Goal: Task Accomplishment & Management: Use online tool/utility

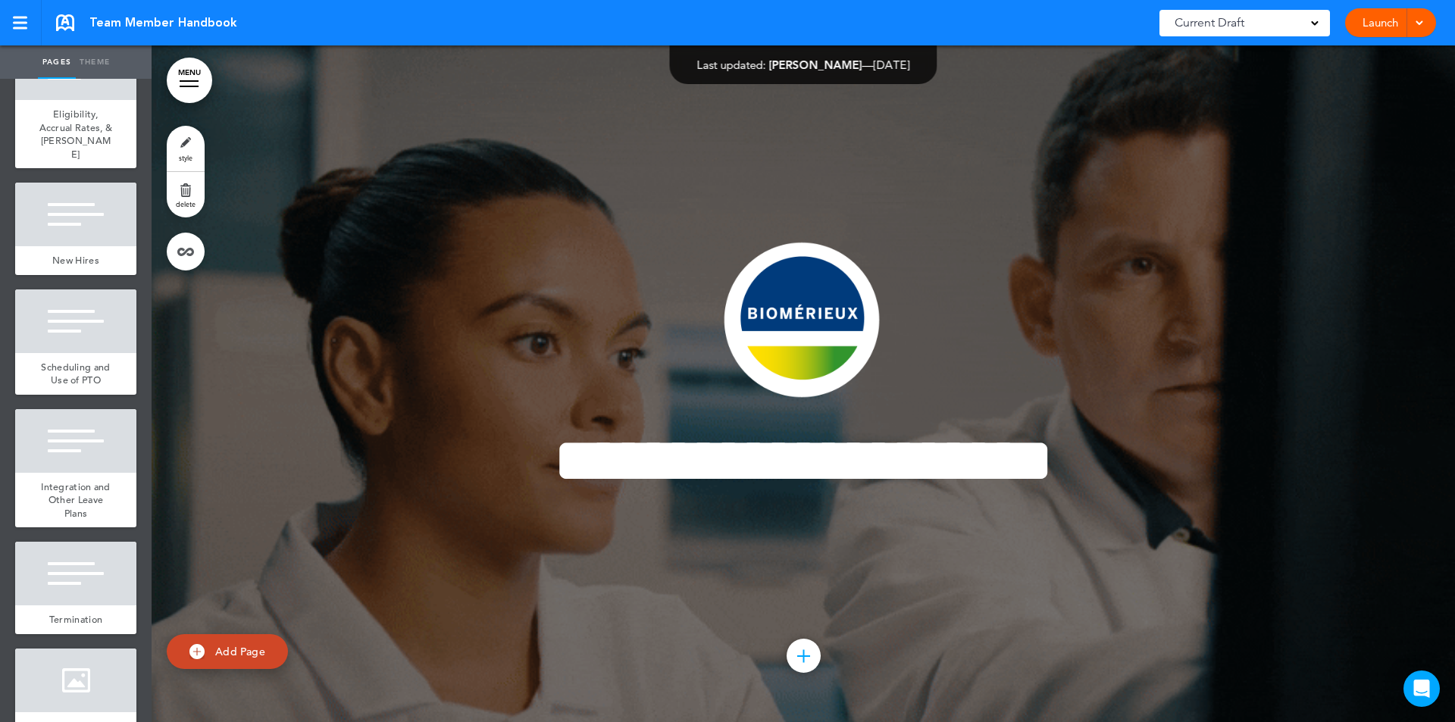
scroll to position [23557, 0]
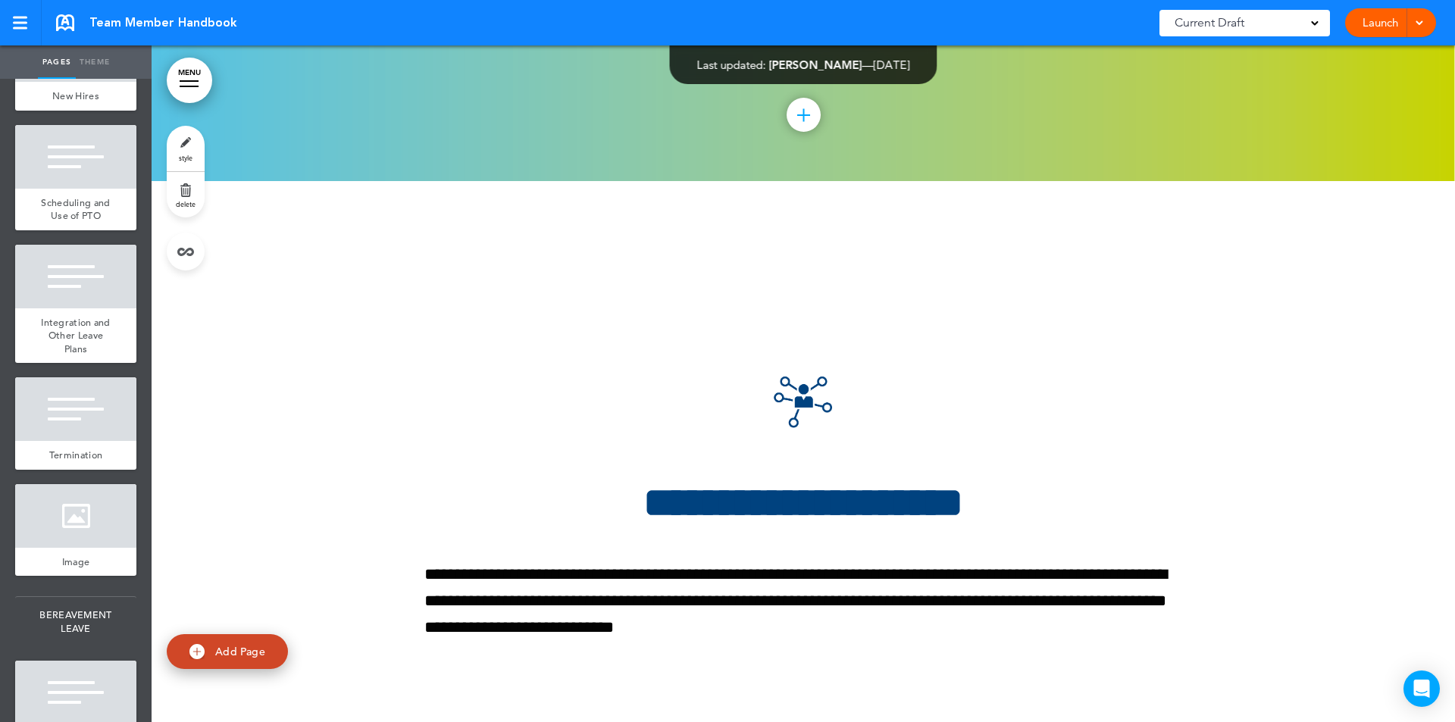
scroll to position [141958, 0]
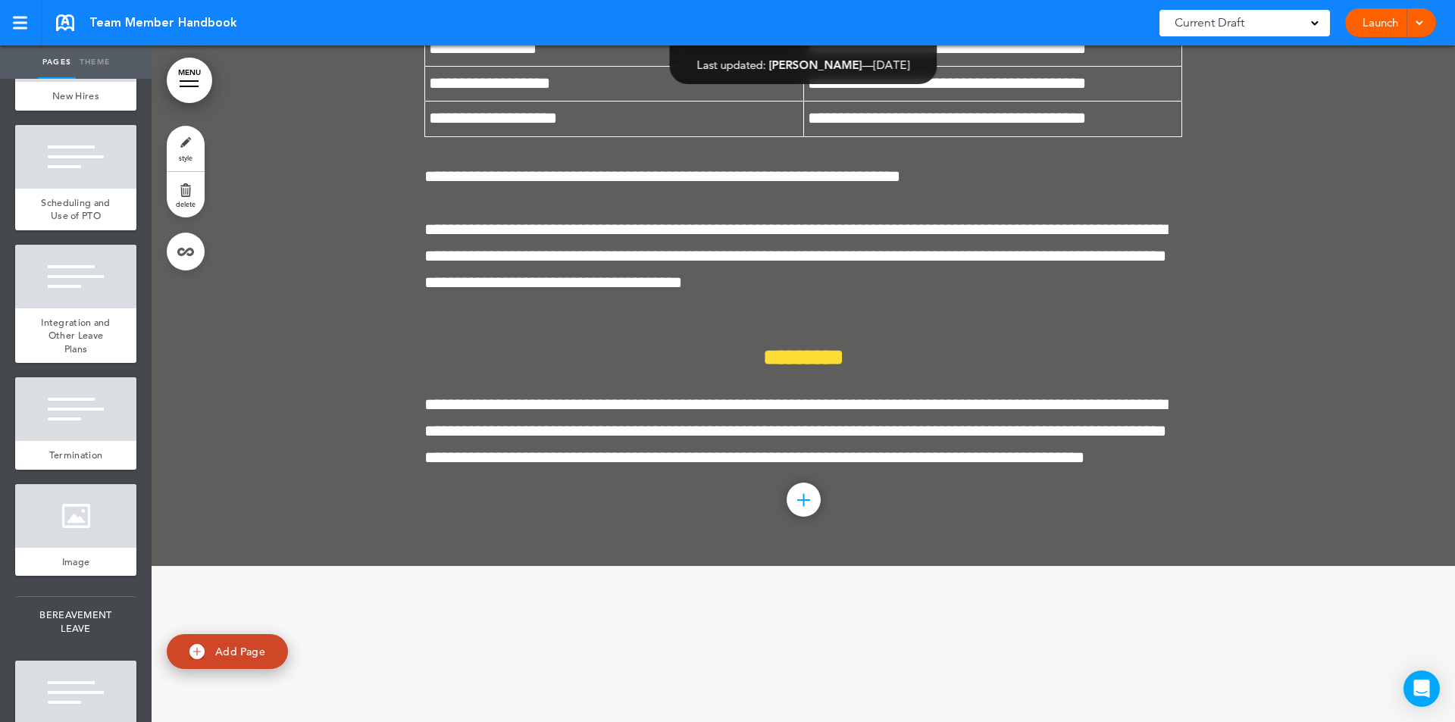
scroll to position [142635, 0]
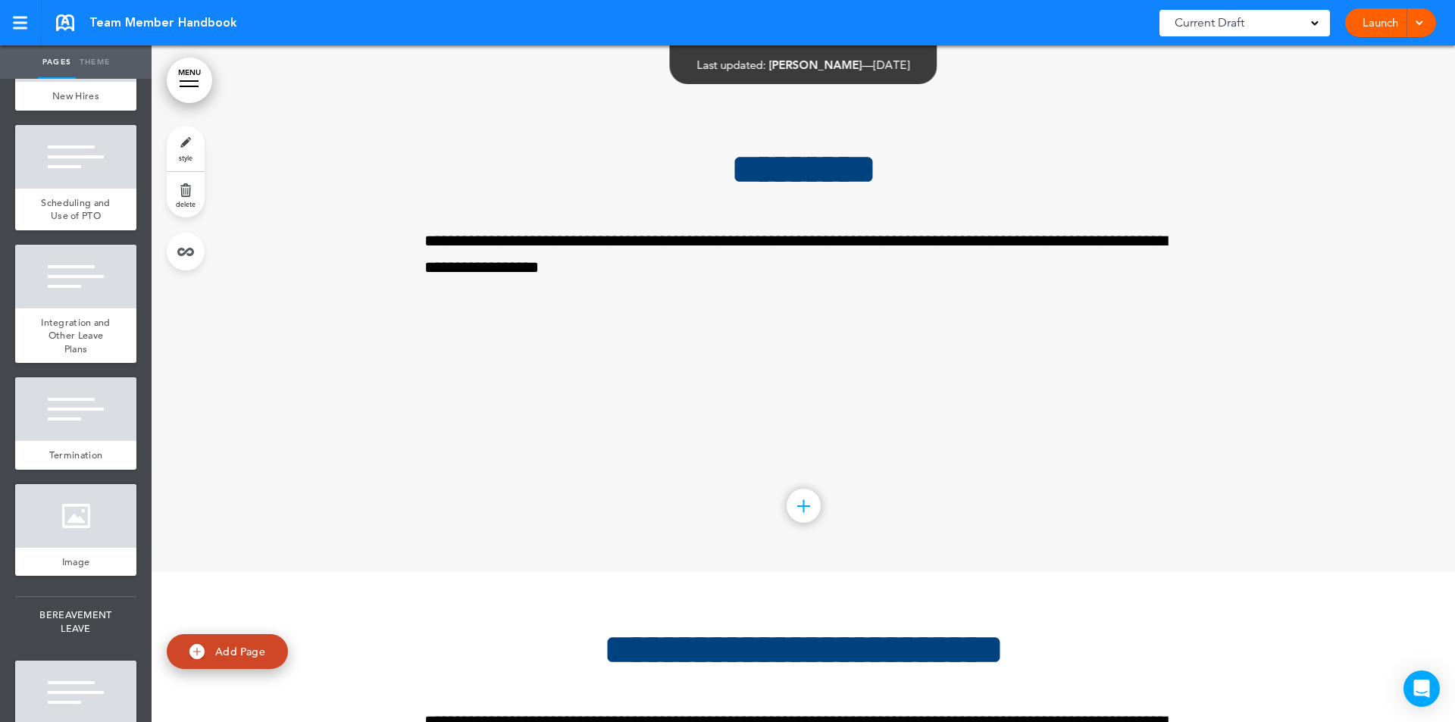
scroll to position [143311, 0]
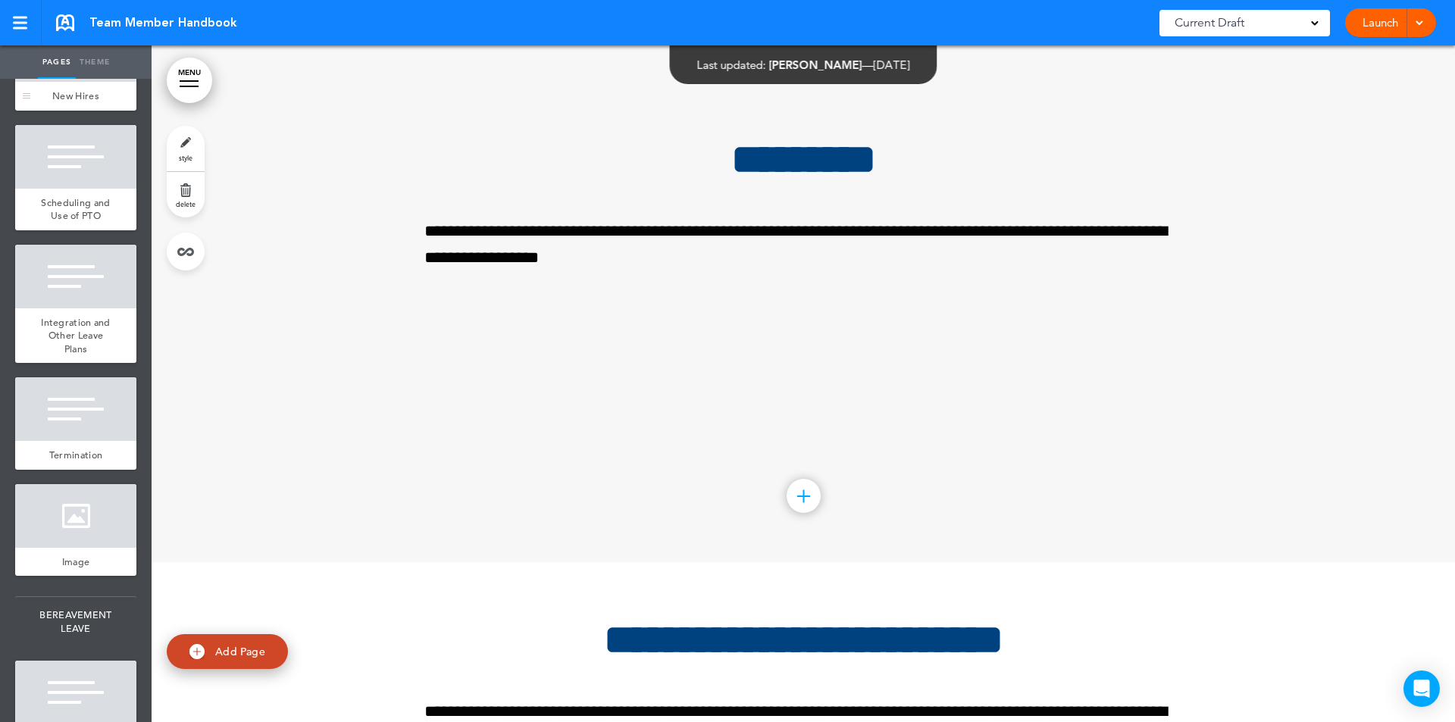
click at [65, 82] on div at bounding box center [75, 50] width 121 height 64
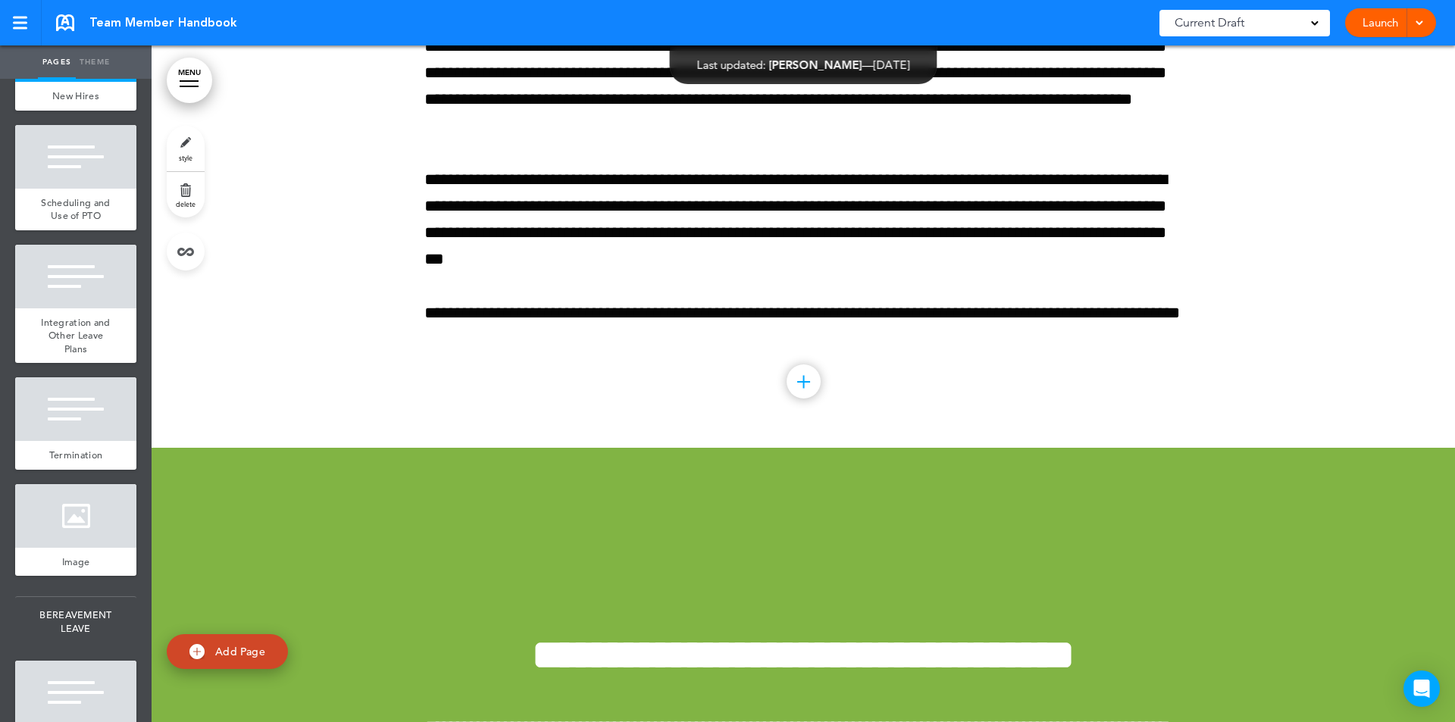
scroll to position [144329, 0]
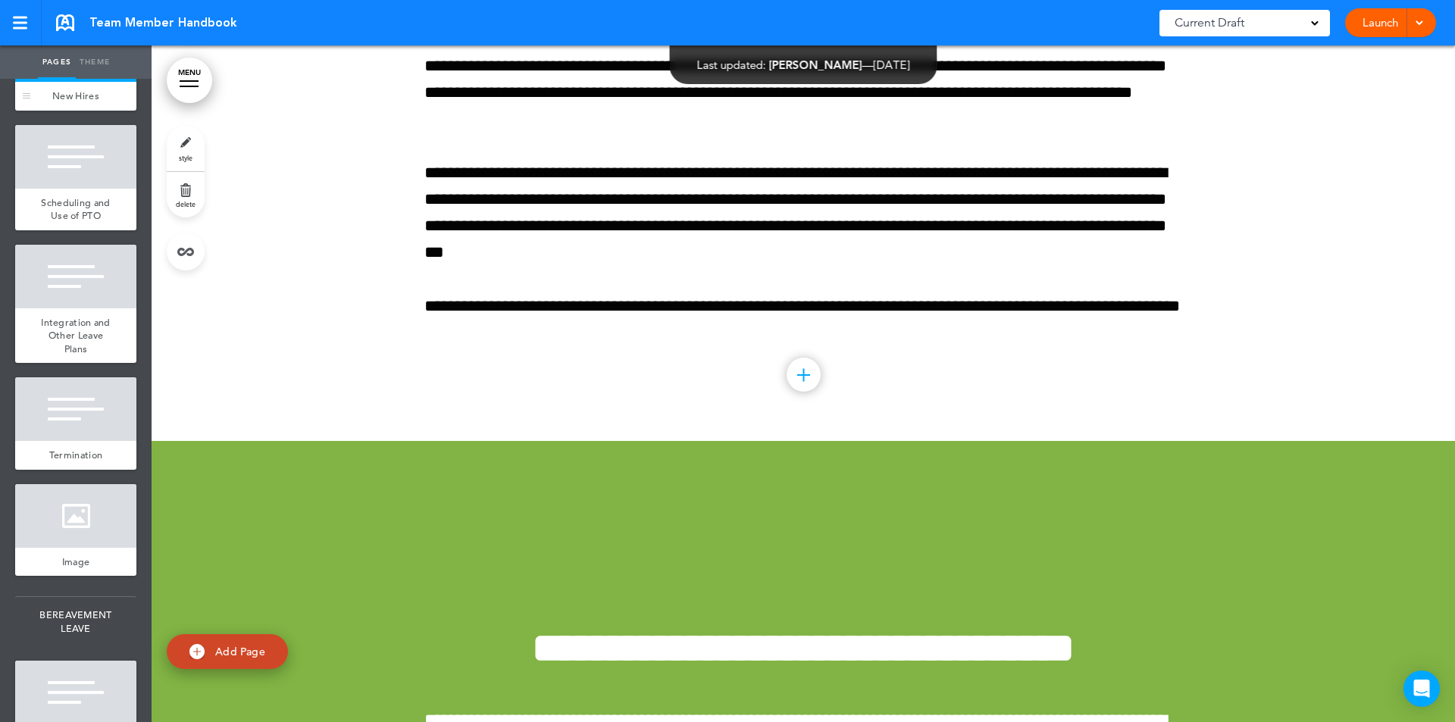
click at [82, 82] on div at bounding box center [75, 50] width 121 height 64
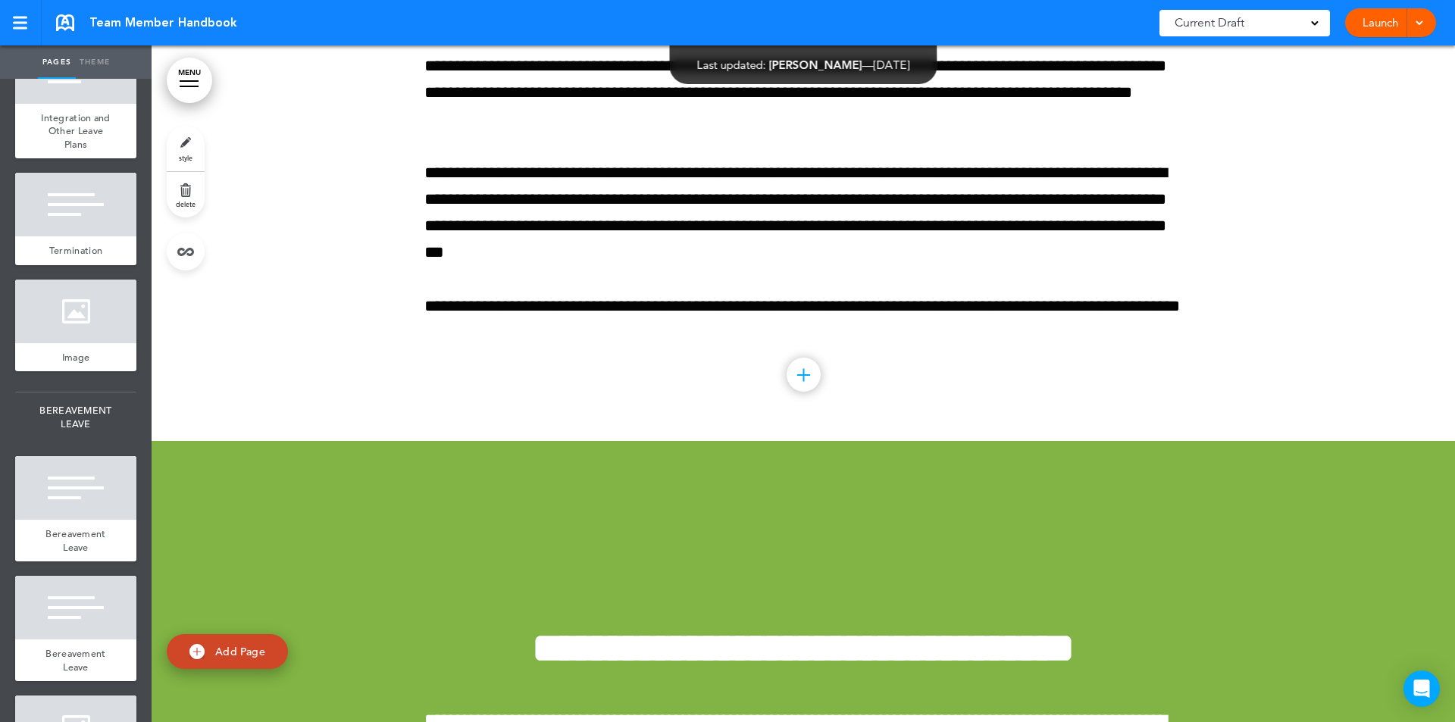
scroll to position [23802, 0]
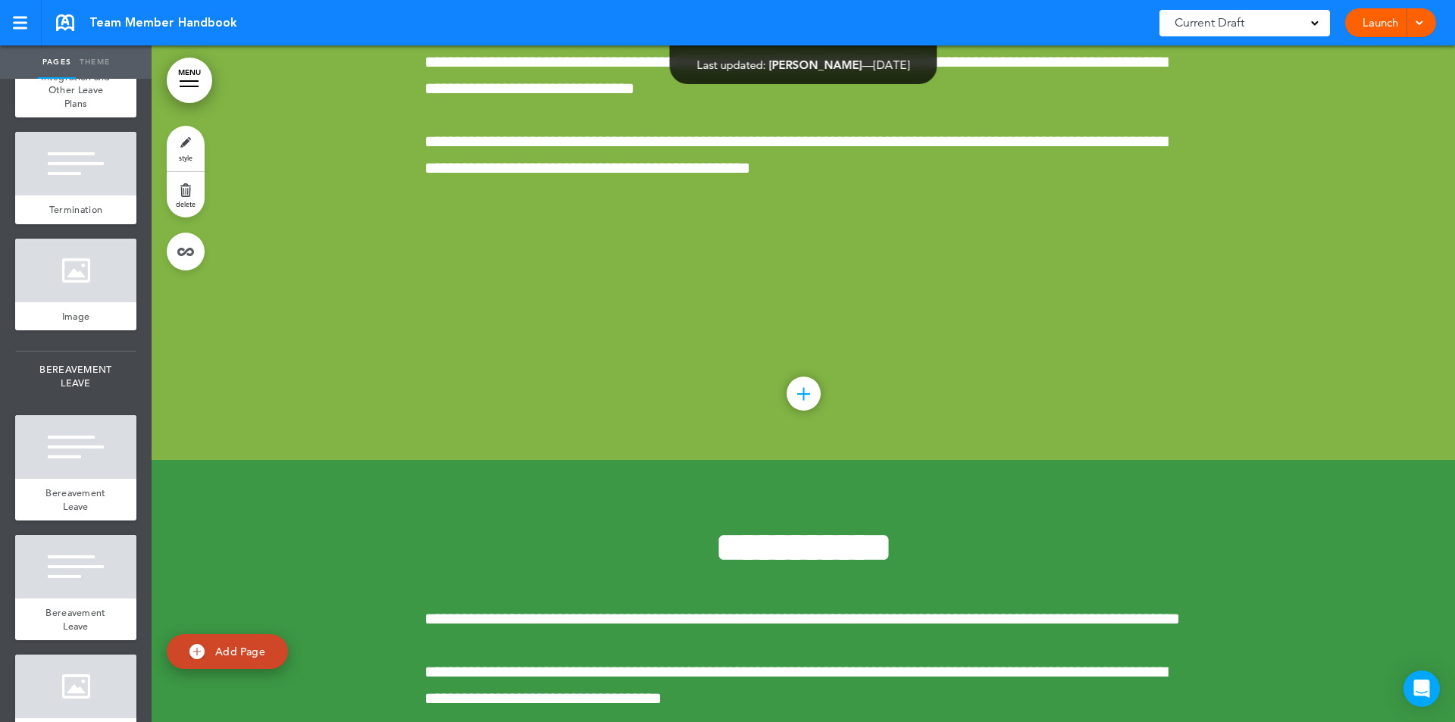
scroll to position [145006, 0]
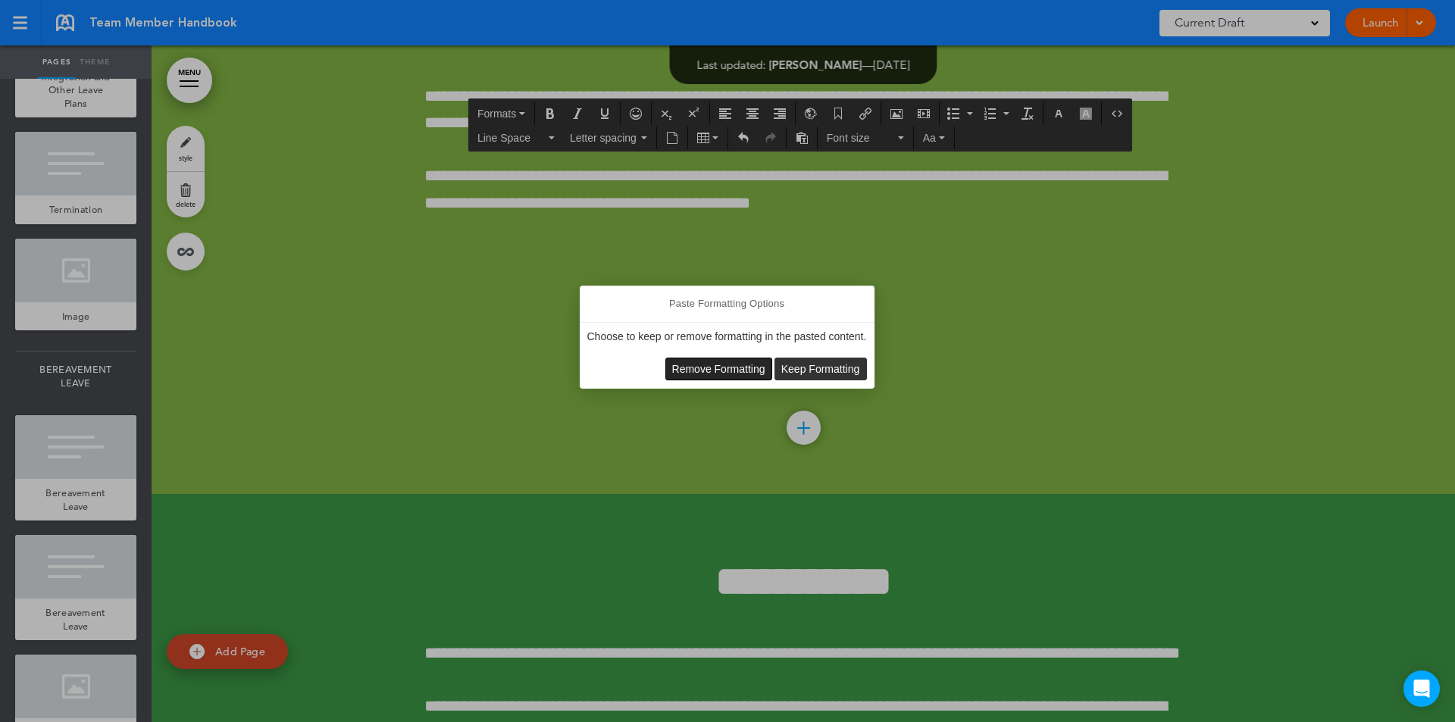
click at [745, 370] on span "Remove Formatting" at bounding box center [718, 369] width 93 height 12
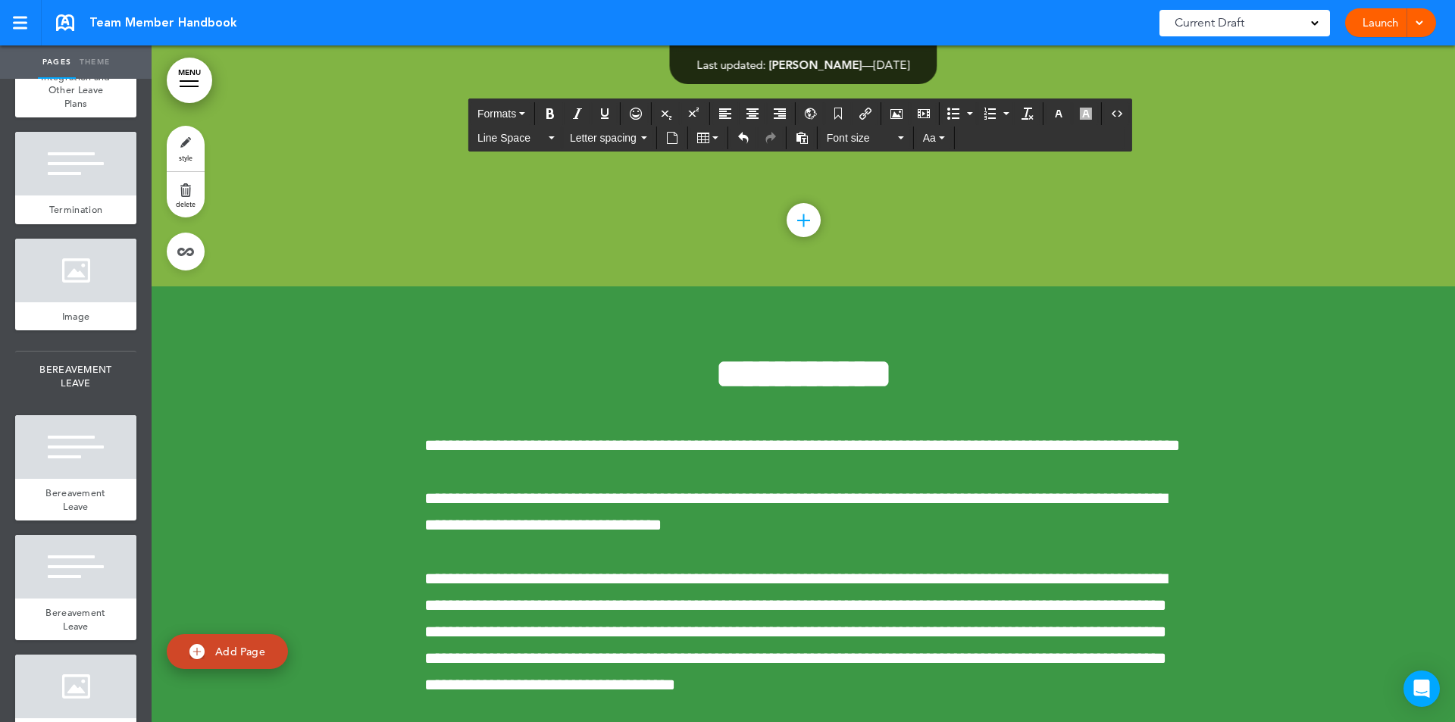
scroll to position [145831, 0]
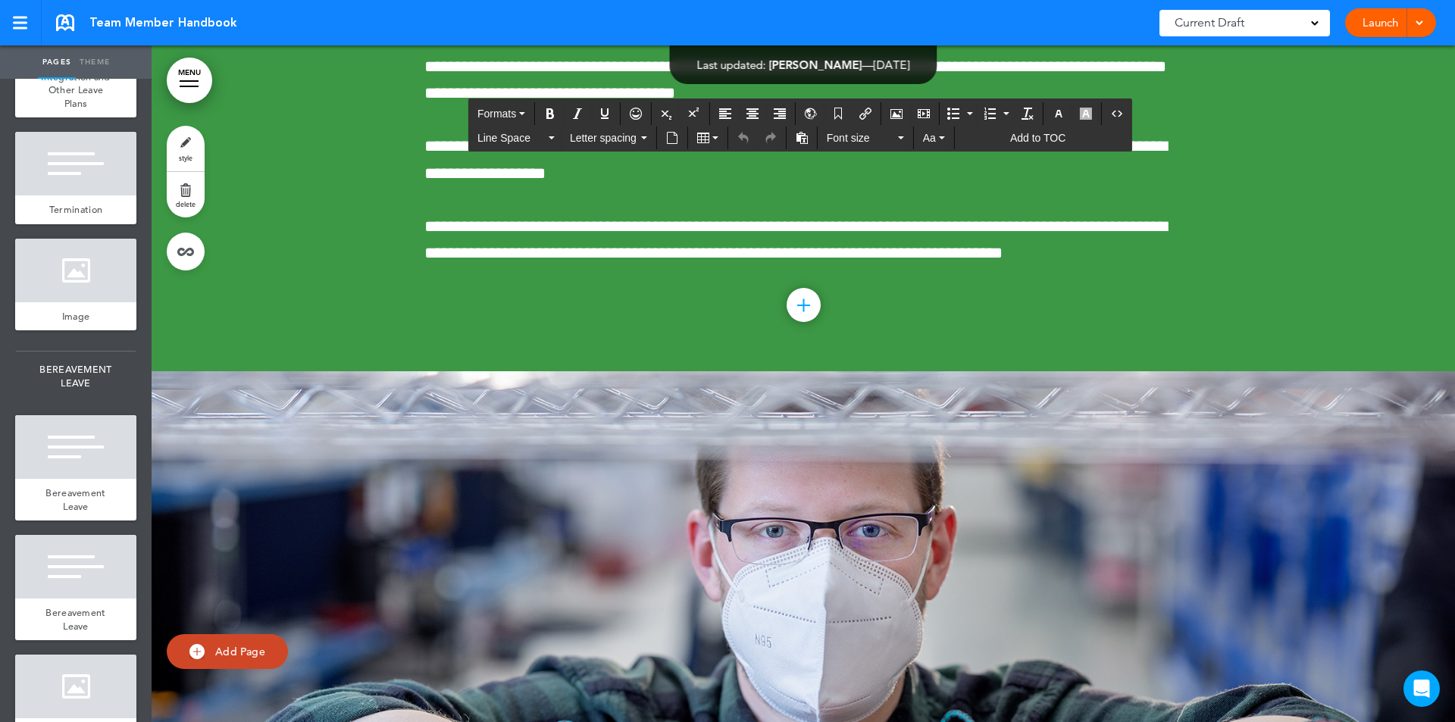
drag, startPoint x: 524, startPoint y: 505, endPoint x: 776, endPoint y: 512, distance: 251.6
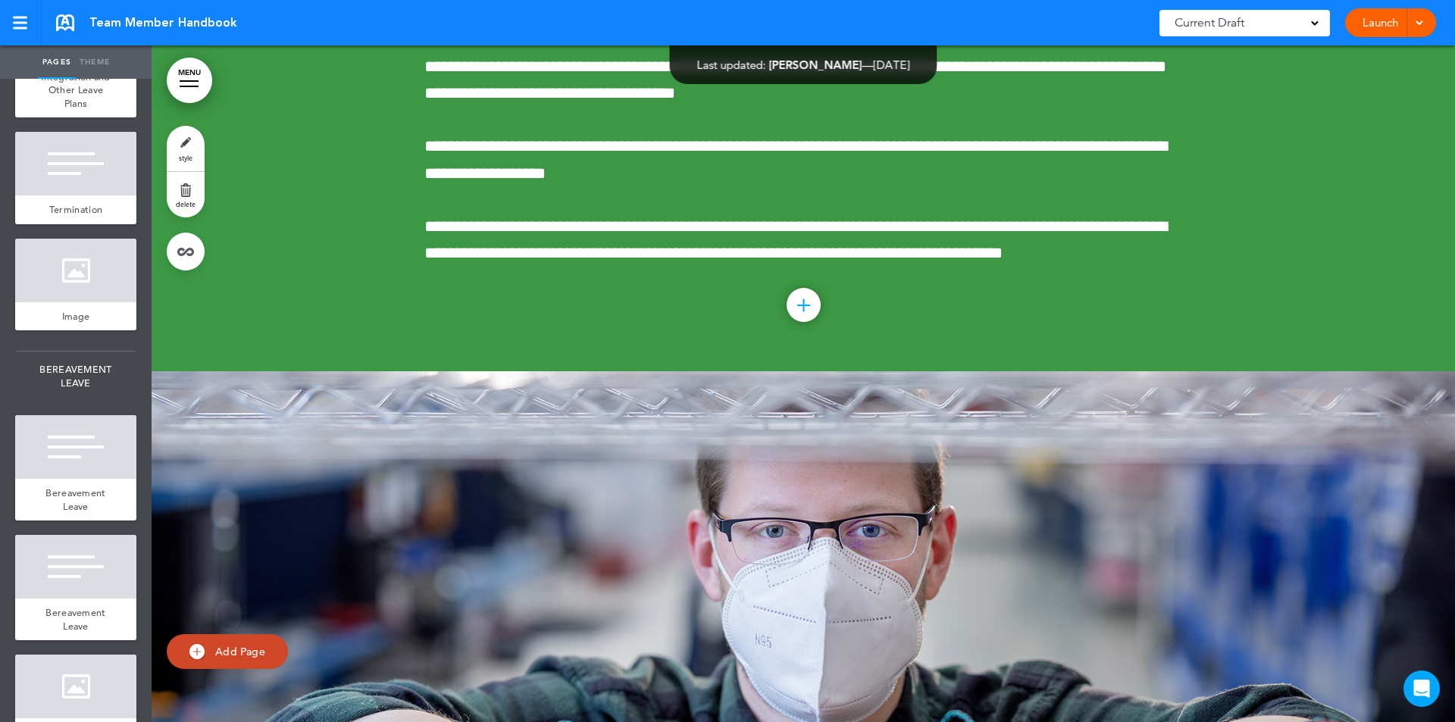
scroll to position [146423, 0]
